Goal: Information Seeking & Learning: Learn about a topic

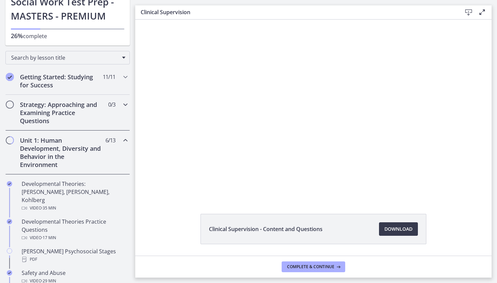
scroll to position [63, 0]
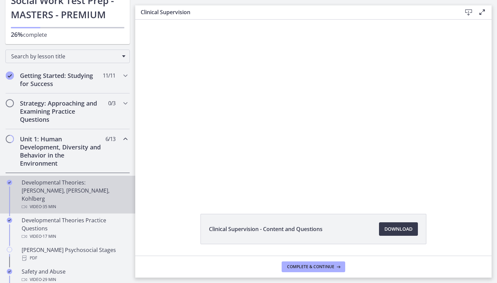
click at [95, 192] on div "Developmental Theories: [PERSON_NAME], [PERSON_NAME], Kohlberg Video · 35 min" at bounding box center [74, 195] width 105 height 32
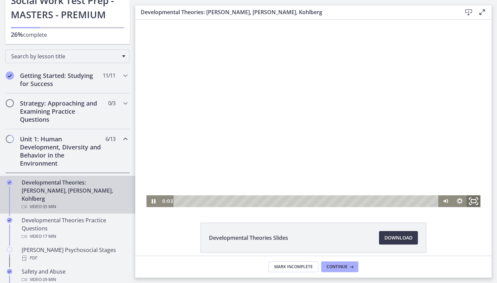
click at [473, 201] on icon "Fullscreen" at bounding box center [473, 201] width 17 height 14
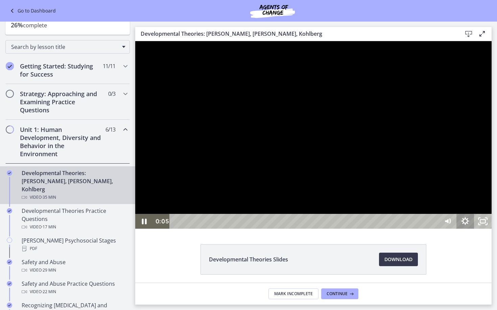
click at [474, 229] on icon "Show settings menu" at bounding box center [465, 221] width 18 height 15
click at [465, 199] on span "Speed" at bounding box center [454, 191] width 22 height 15
click at [491, 155] on label "1.25x" at bounding box center [464, 148] width 53 height 16
click at [491, 229] on div at bounding box center [313, 135] width 356 height 188
click at [135, 41] on button "Play Video: crt89dfaoh5c72tgt07g.mp4" at bounding box center [135, 41] width 0 height 0
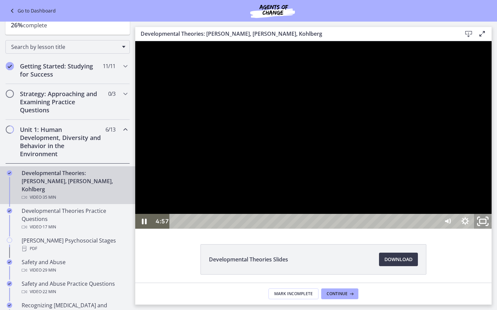
click at [493, 231] on icon "Unfullscreen" at bounding box center [482, 222] width 21 height 18
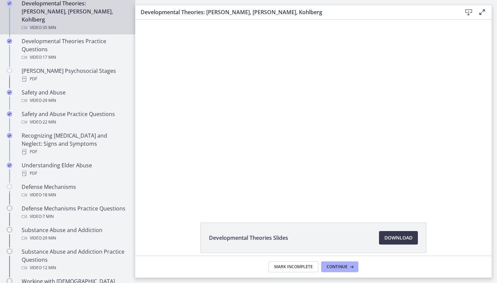
scroll to position [238, 0]
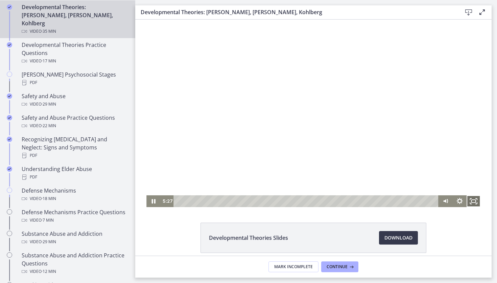
click at [471, 199] on icon "Fullscreen" at bounding box center [473, 202] width 14 height 12
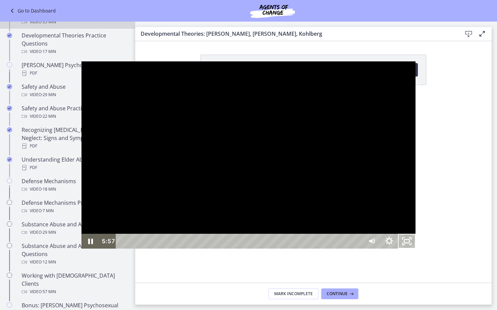
click at [313, 244] on div at bounding box center [248, 155] width 334 height 188
click at [417, 251] on icon "Unfullscreen" at bounding box center [406, 242] width 21 height 18
